Goal: Task Accomplishment & Management: Complete application form

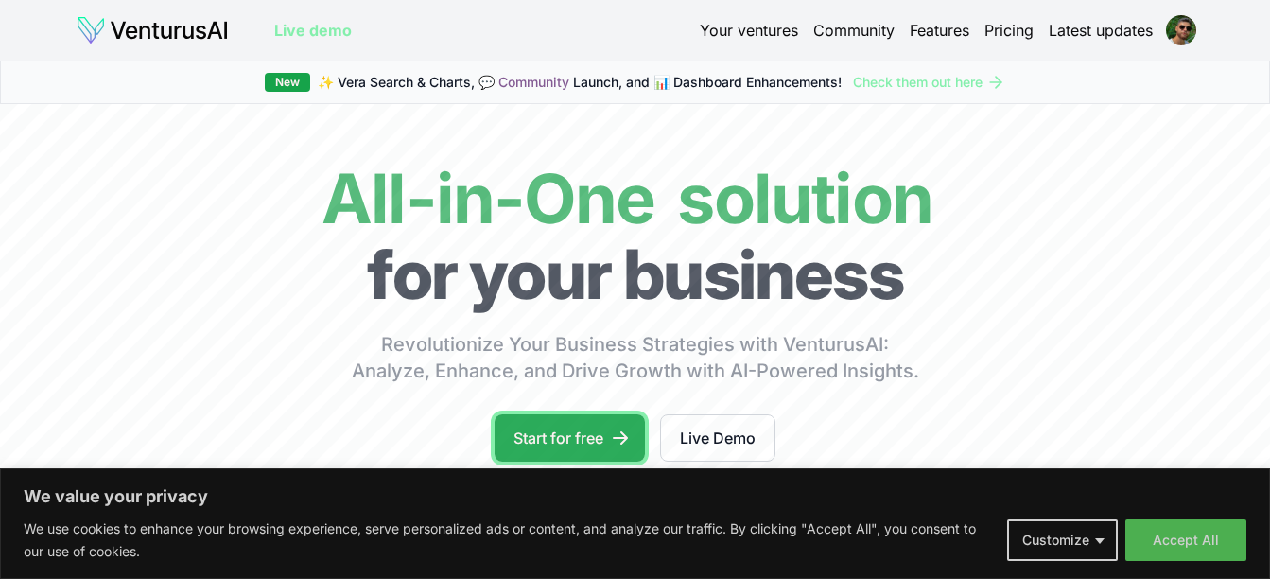
click at [582, 446] on link "Start for free" at bounding box center [570, 437] width 150 height 47
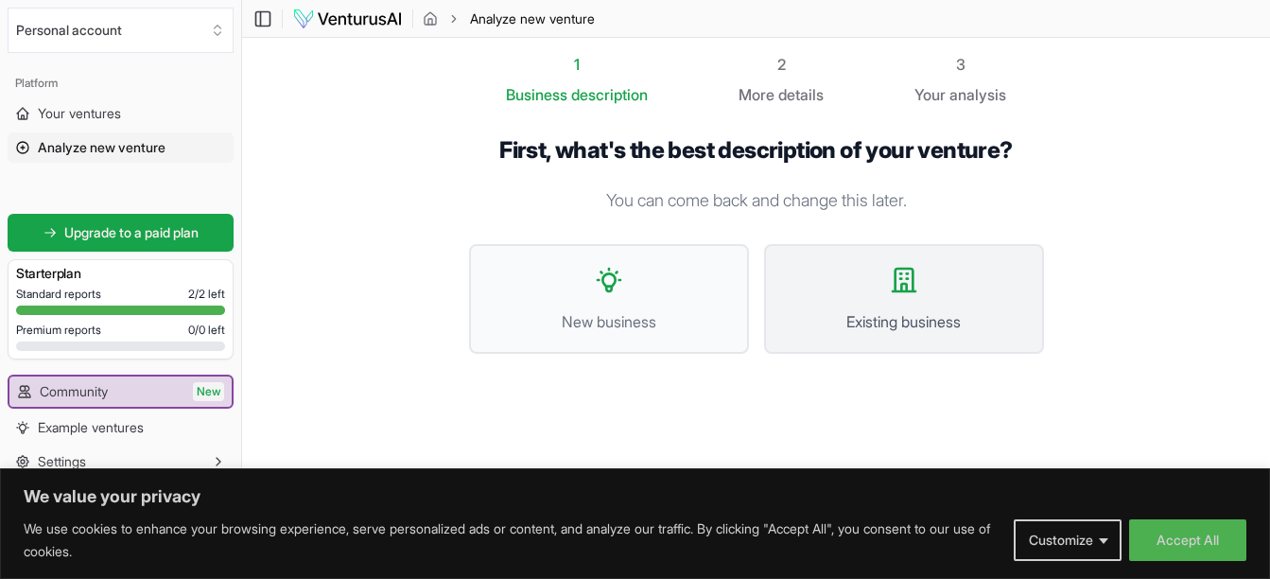
click at [900, 310] on span "Existing business" at bounding box center [904, 321] width 238 height 23
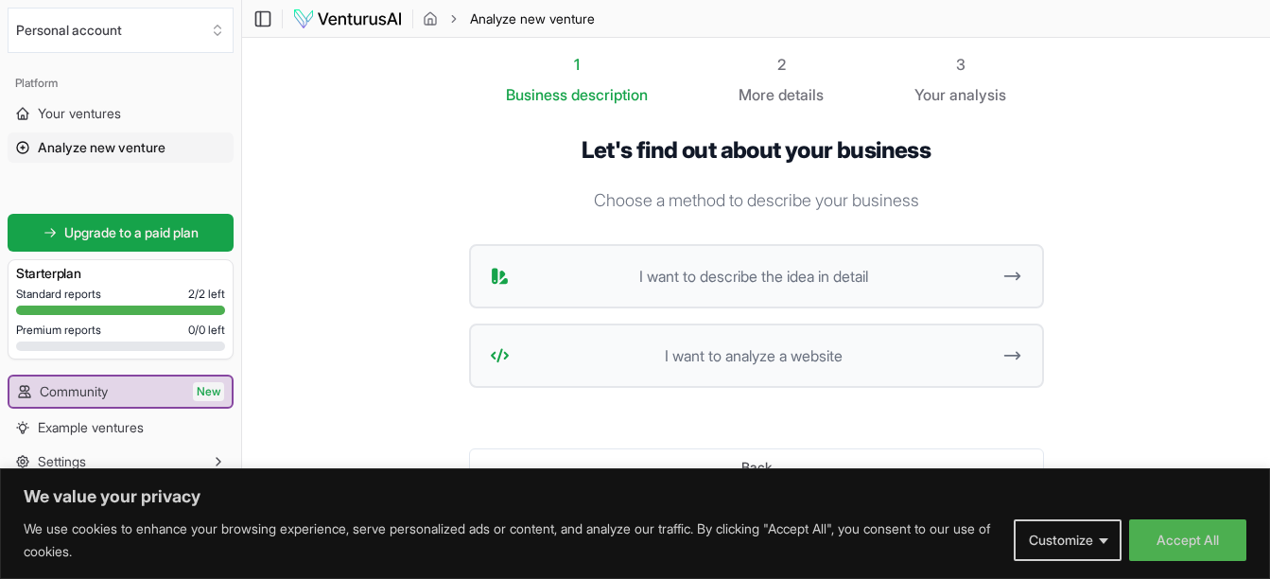
scroll to position [78, 0]
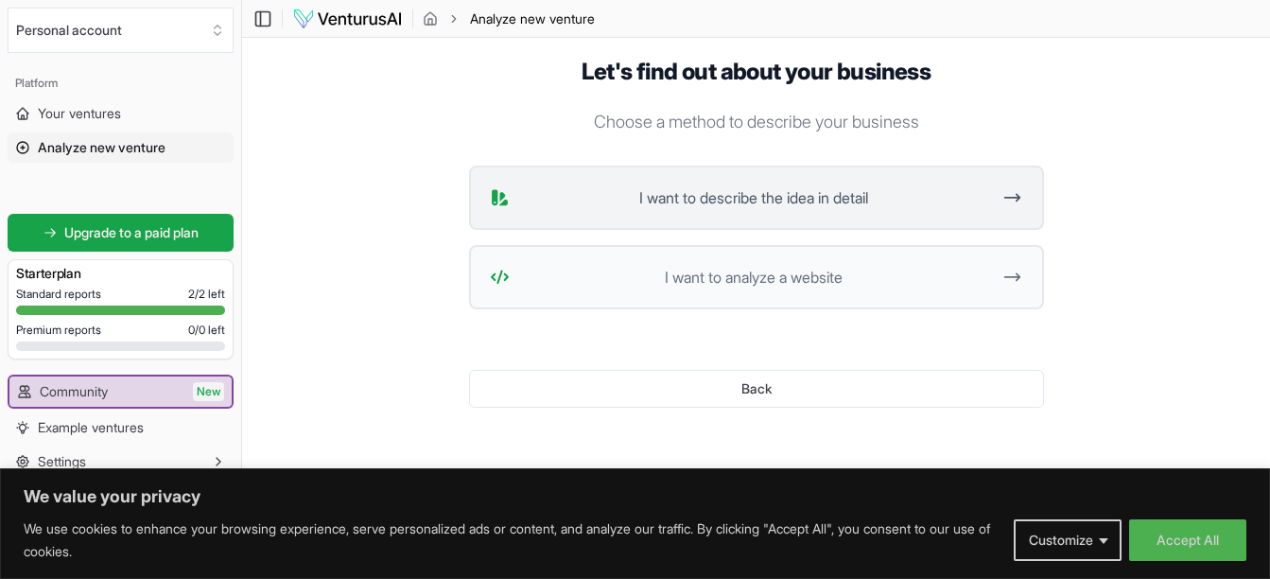
click at [991, 218] on button "I want to describe the idea in detail" at bounding box center [756, 198] width 575 height 64
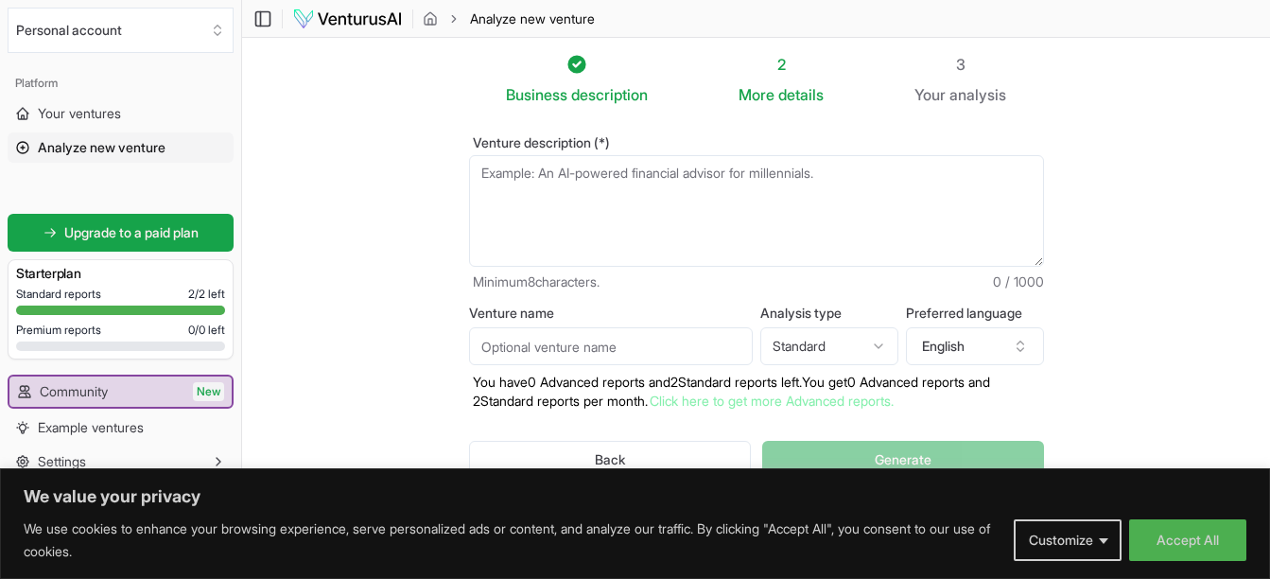
scroll to position [71, 0]
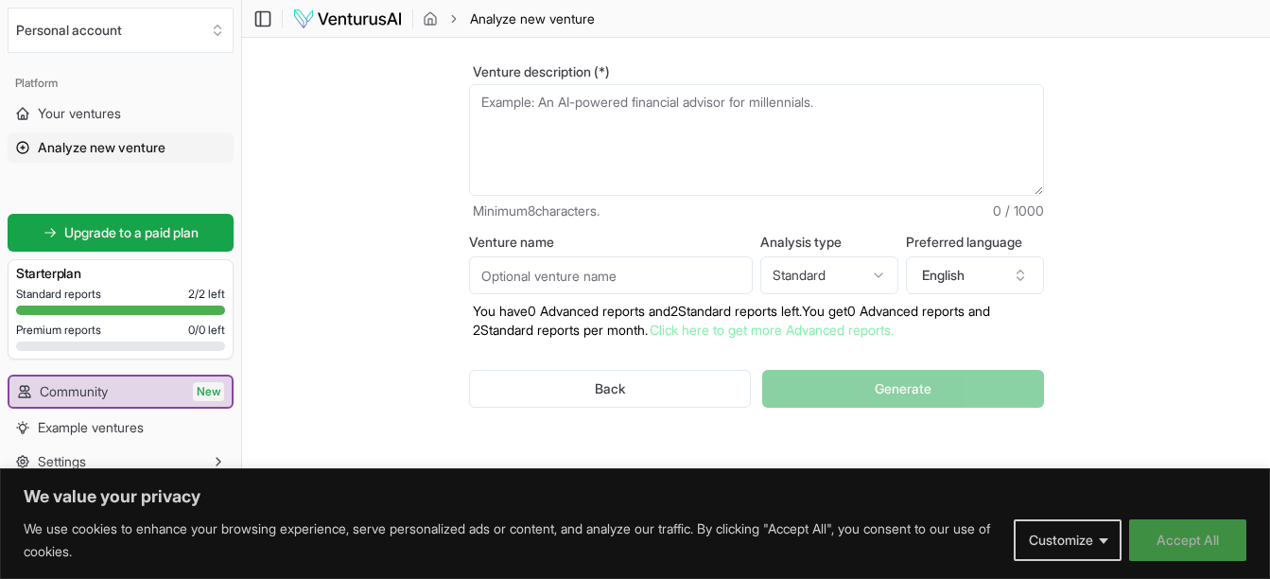
click at [1184, 548] on button "Accept All" at bounding box center [1187, 540] width 117 height 42
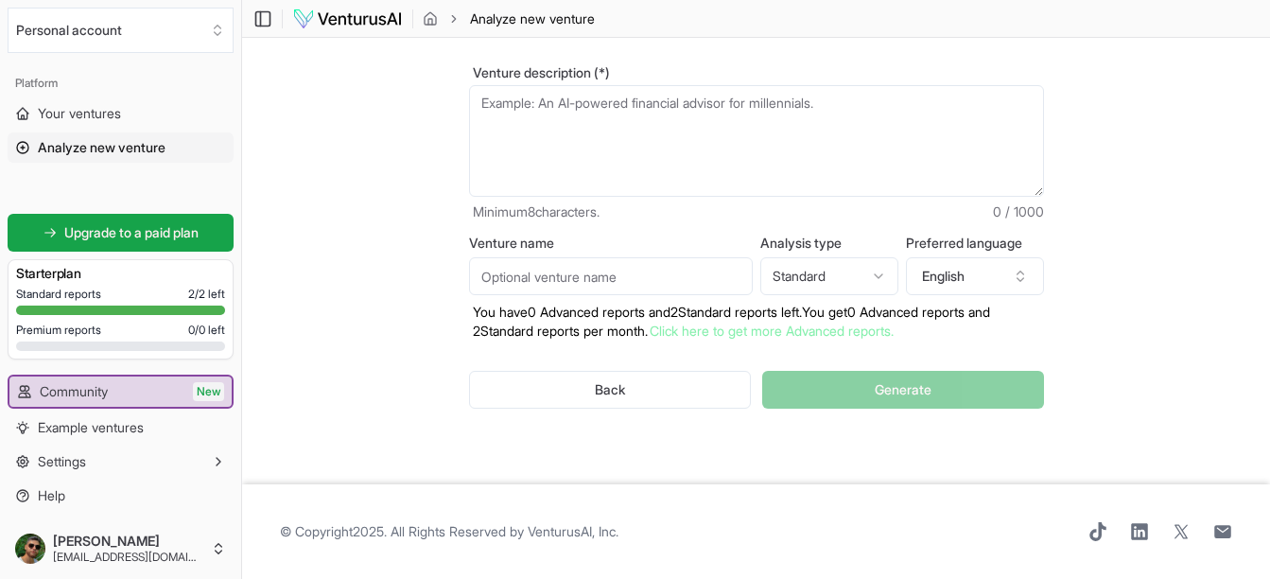
scroll to position [0, 0]
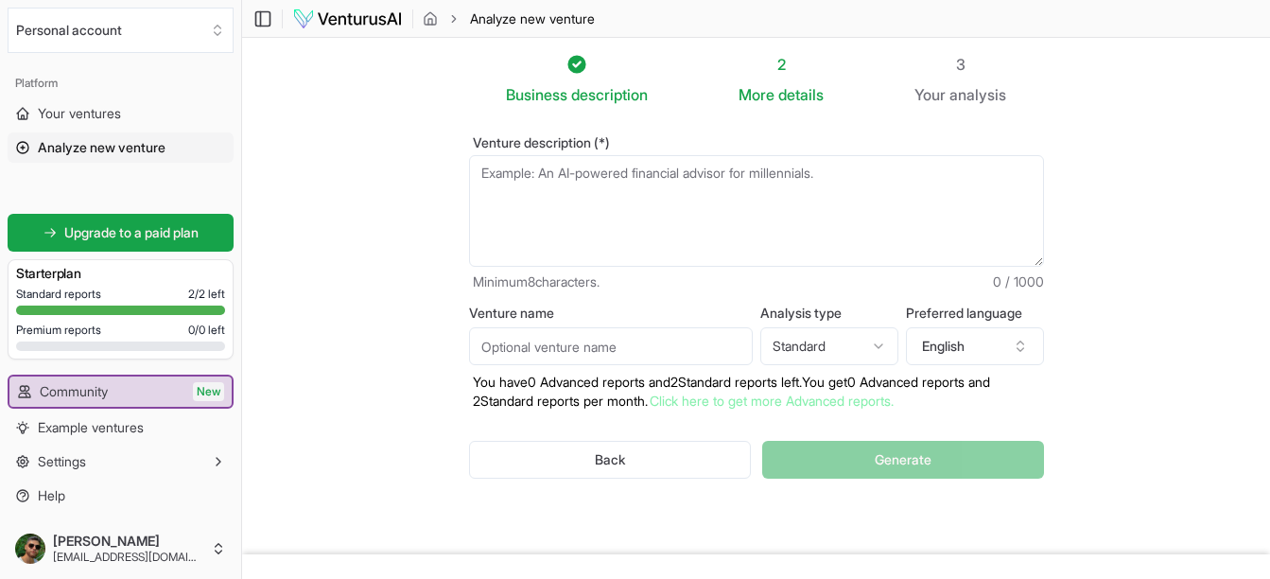
click at [568, 57] on icon at bounding box center [576, 64] width 18 height 18
click at [1009, 342] on button "English" at bounding box center [975, 346] width 138 height 38
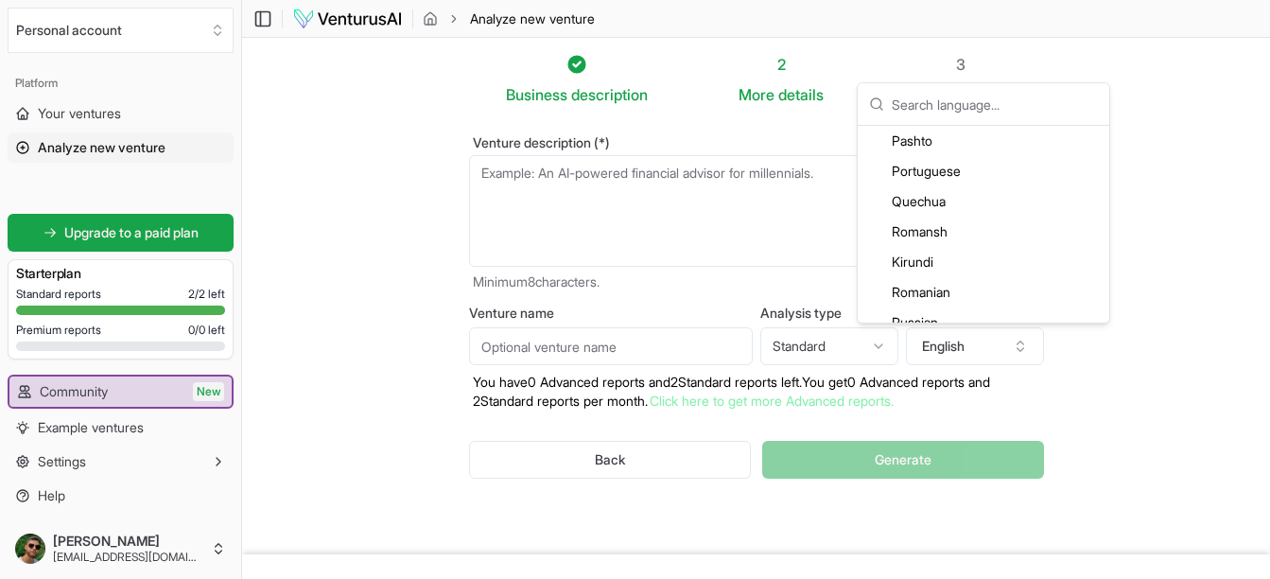
scroll to position [3783, 0]
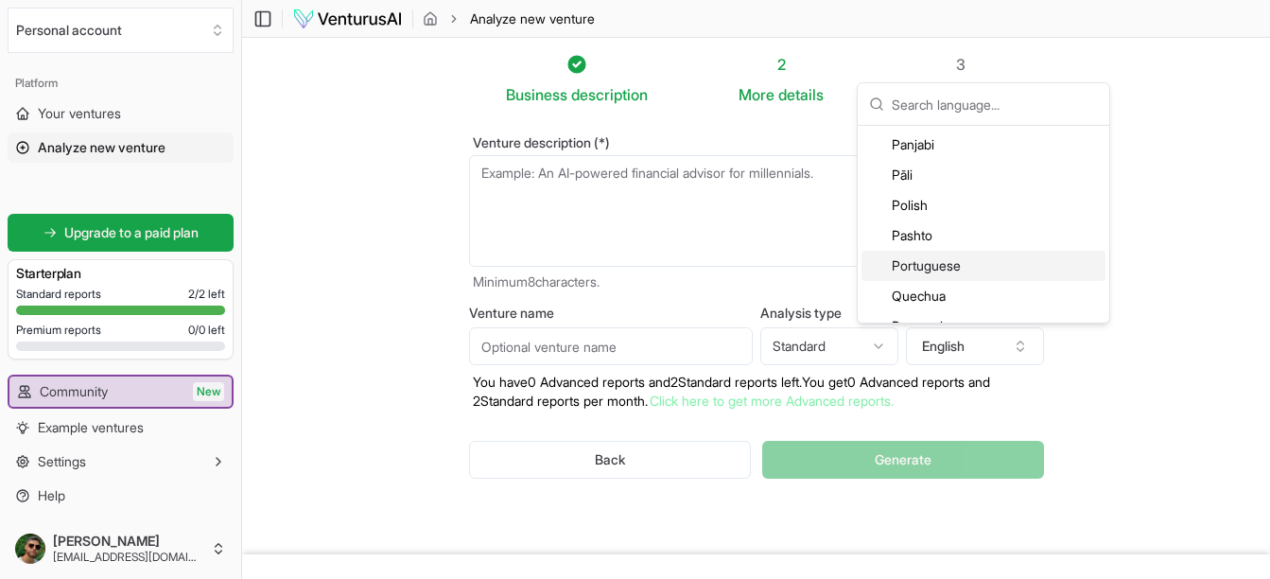
click at [1138, 269] on section "Business description 2 More details 3 Your analysis Venture description (*) Min…" at bounding box center [756, 296] width 1028 height 516
